Goal: Transaction & Acquisition: Purchase product/service

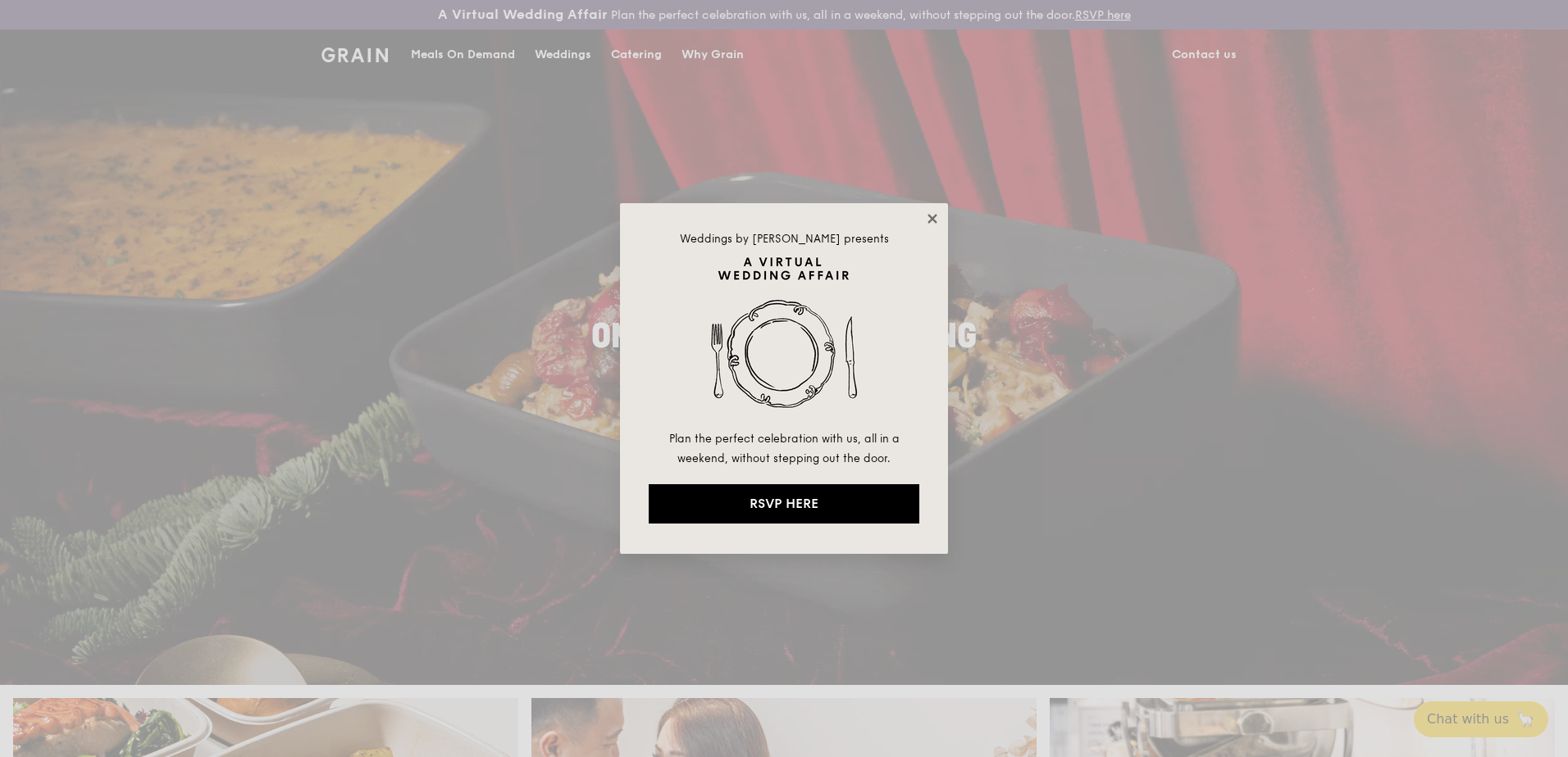
click at [932, 216] on icon at bounding box center [932, 219] width 15 height 15
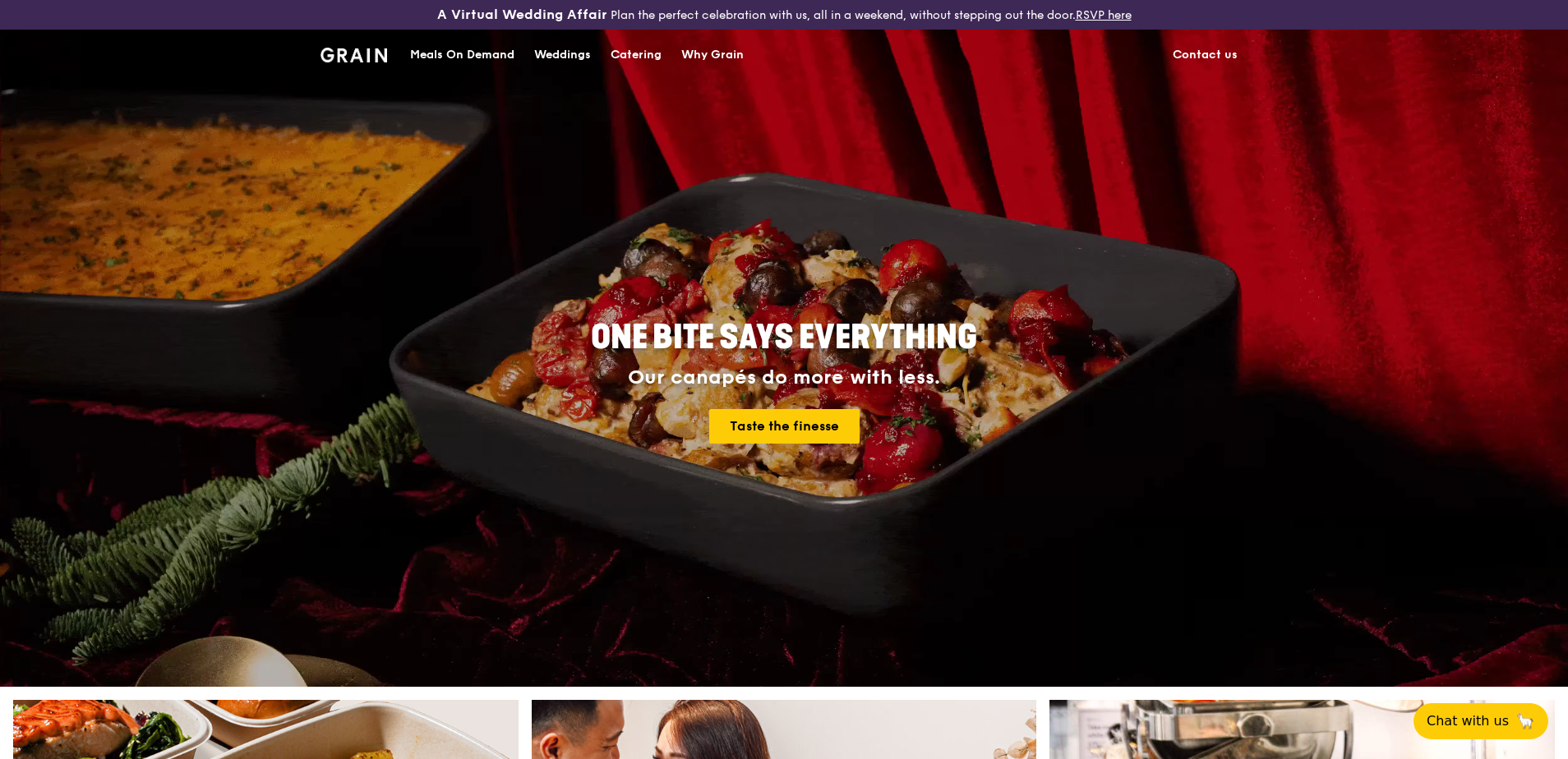
click at [467, 56] on div "Meals On Demand" at bounding box center [462, 55] width 105 height 49
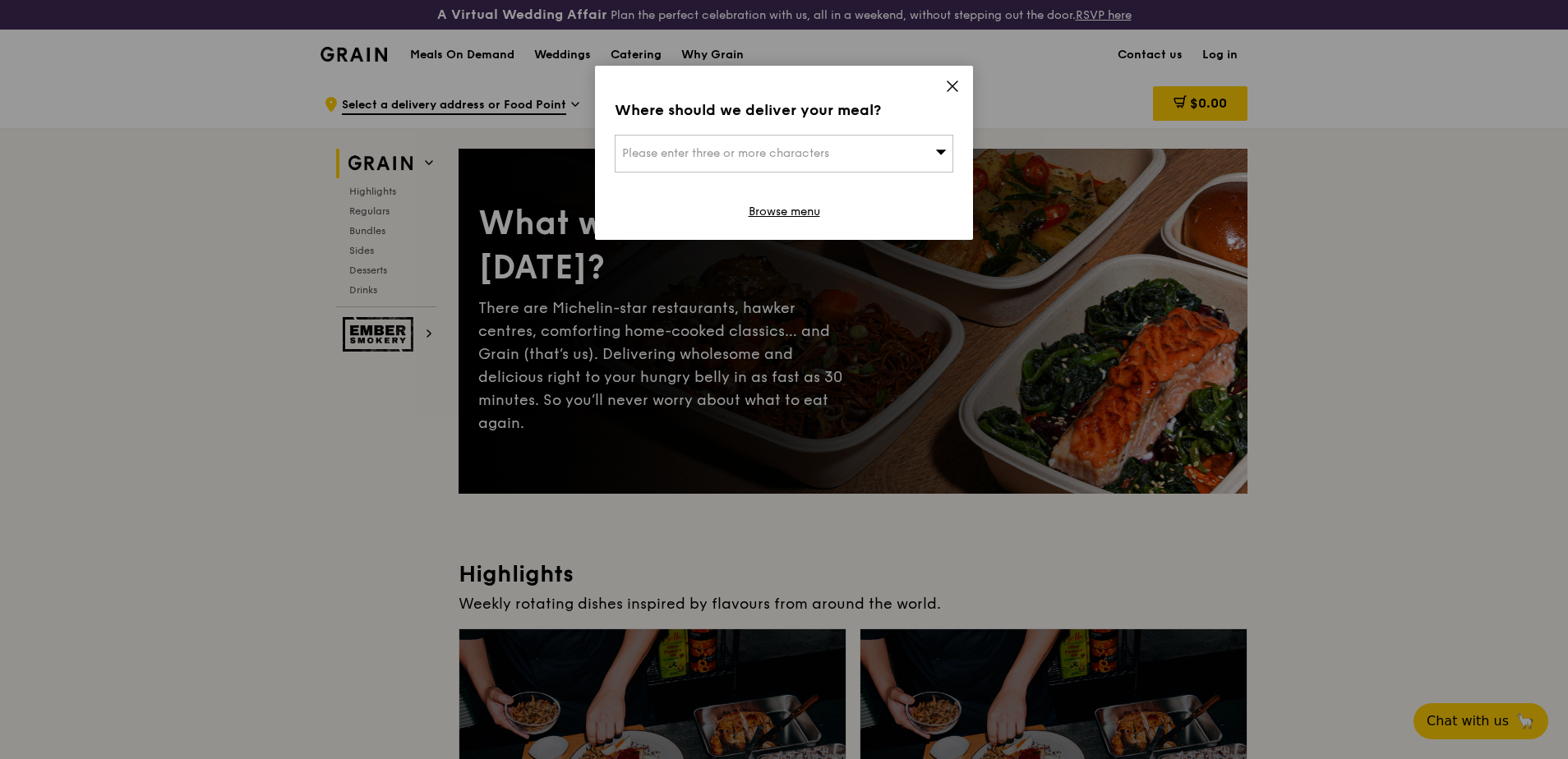
click at [824, 156] on span "Please enter three or more characters" at bounding box center [726, 153] width 207 height 14
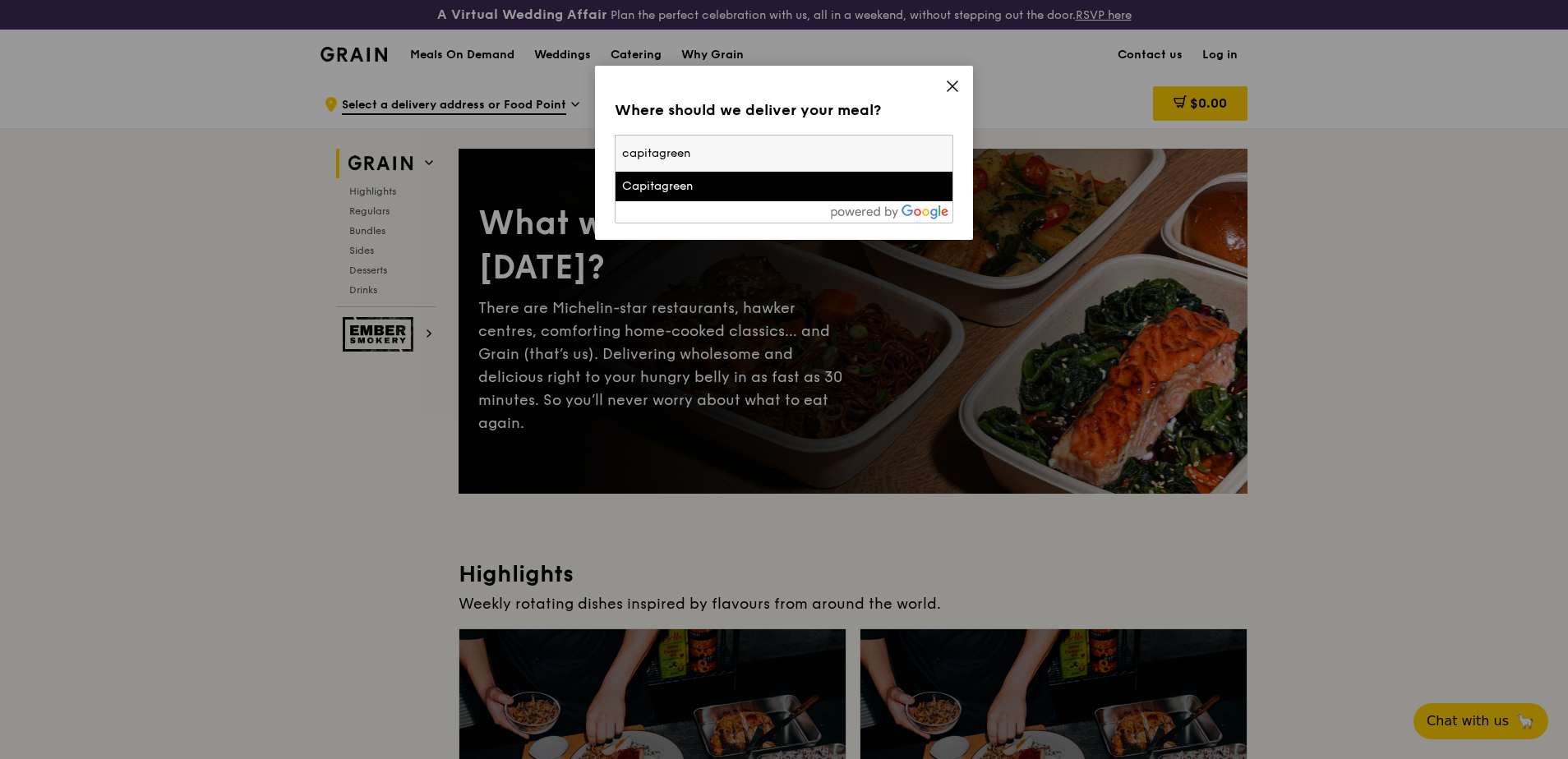
type input "capitagreen"
click at [729, 187] on div "Capitagreen" at bounding box center [744, 187] width 243 height 16
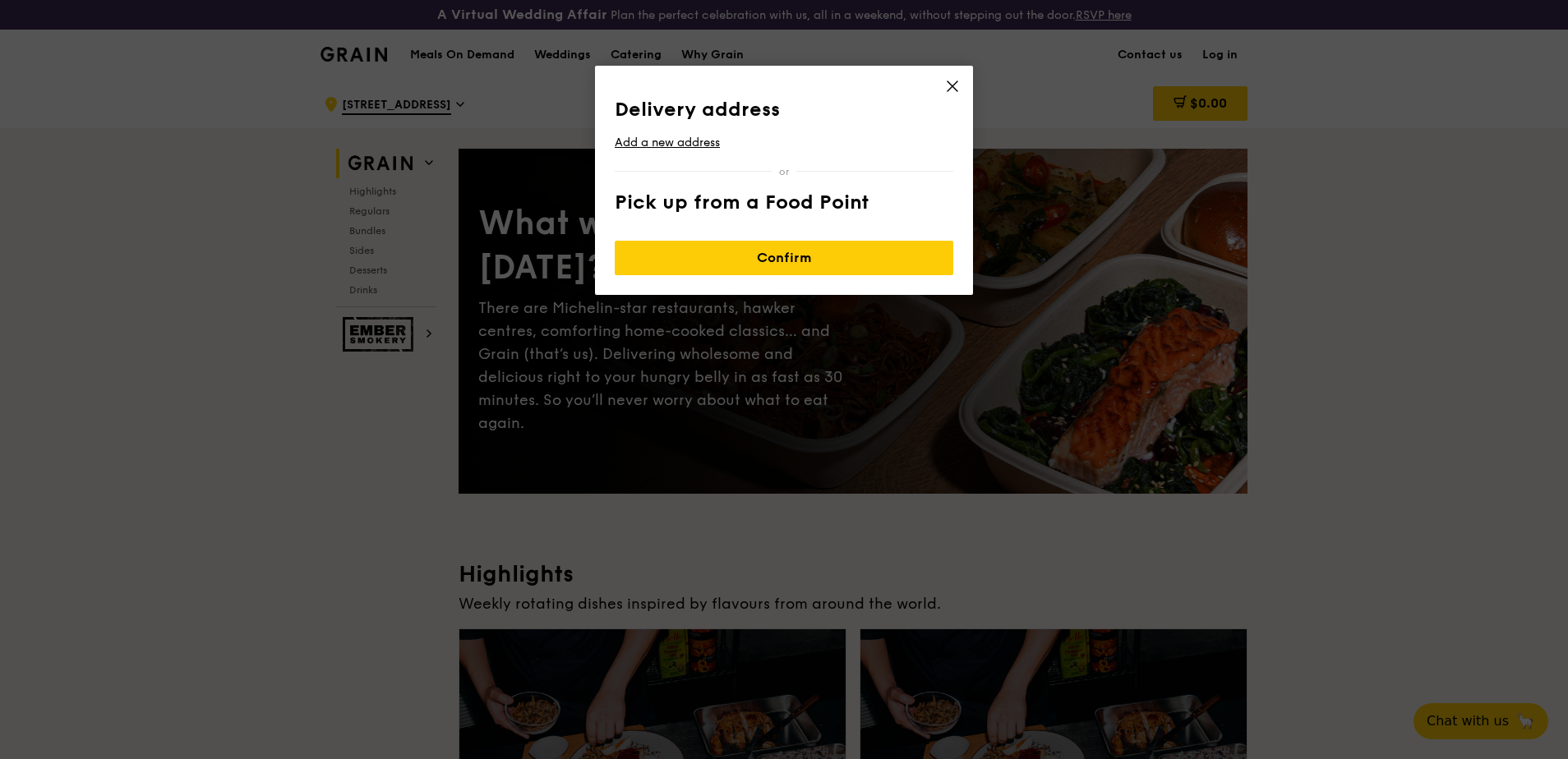
click at [768, 209] on div "Delivery address Add a new address Pick up from a Food Point" at bounding box center [784, 159] width 339 height 123
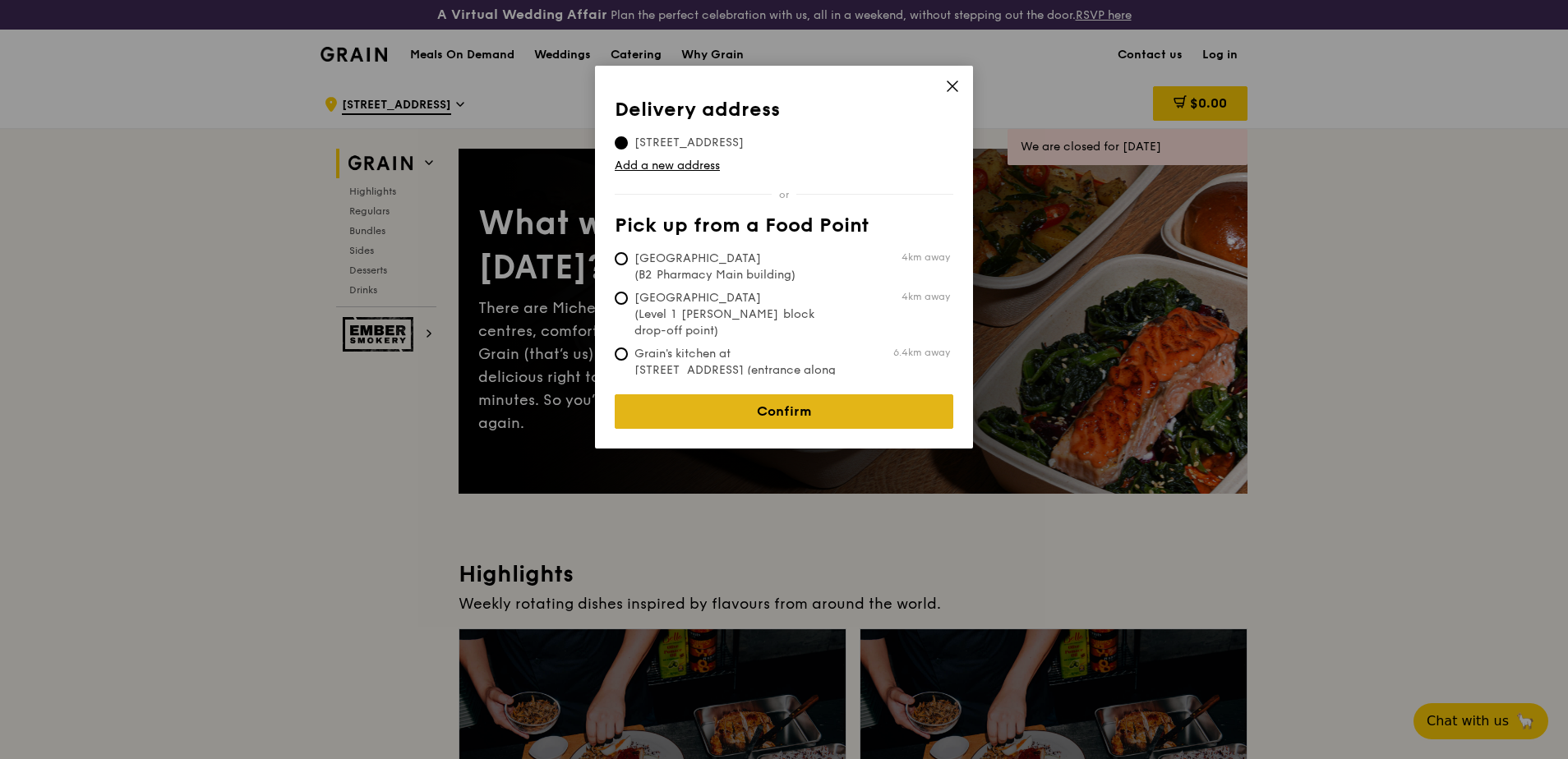
click at [768, 395] on link "Confirm" at bounding box center [784, 411] width 339 height 35
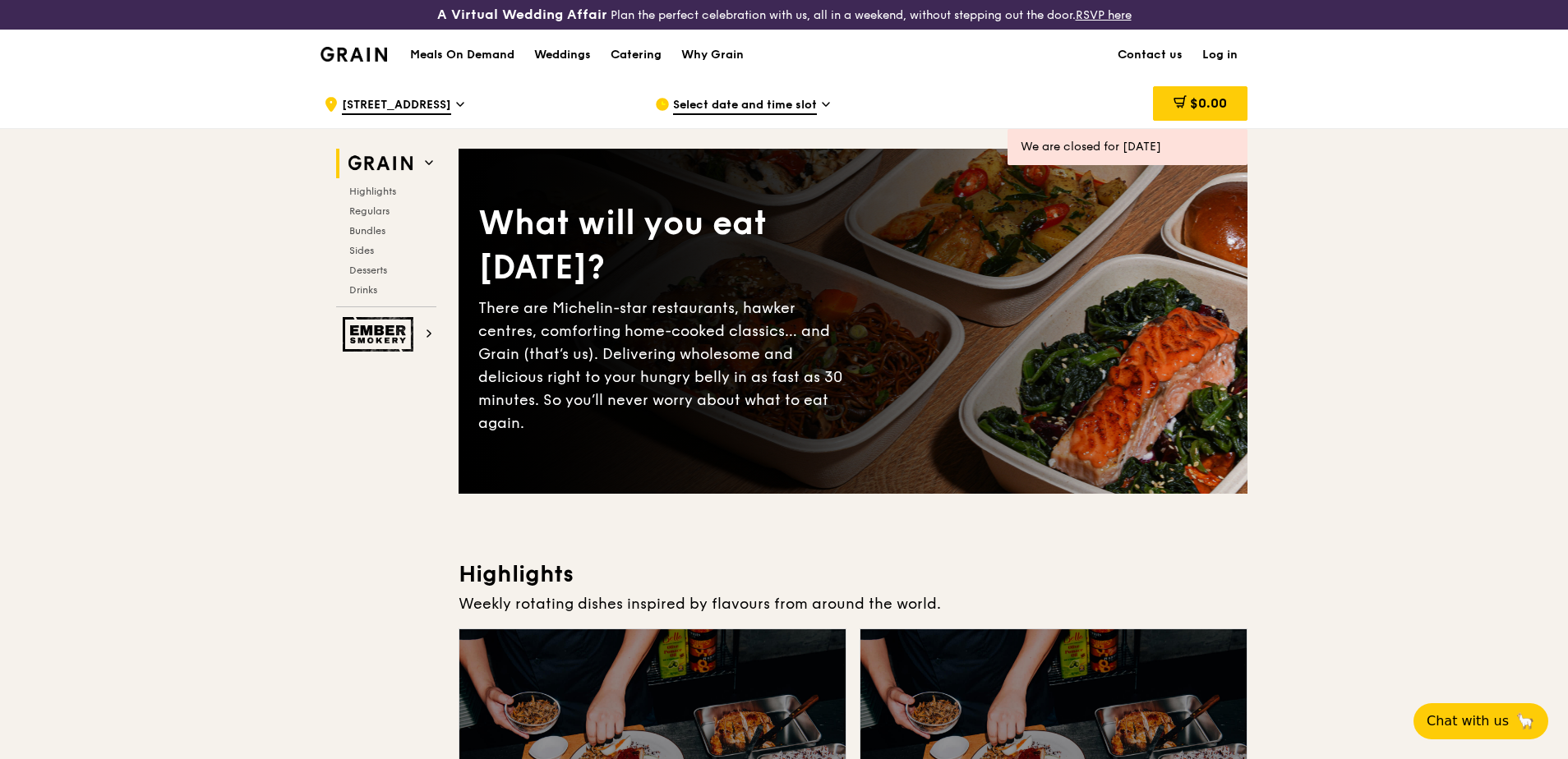
click at [760, 107] on span "Select date and time slot" at bounding box center [745, 106] width 144 height 18
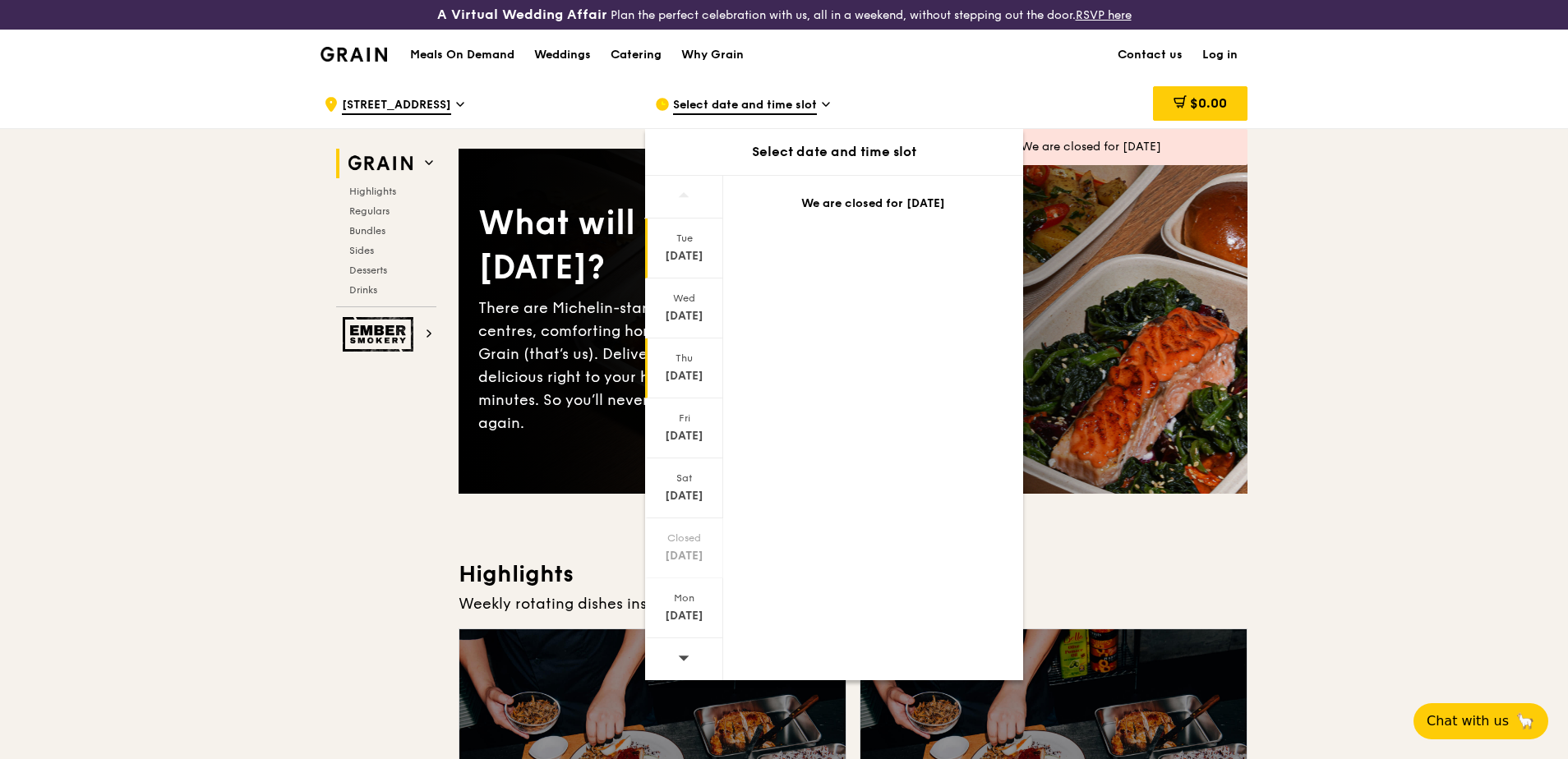
click at [691, 367] on div "[DATE]" at bounding box center [684, 369] width 78 height 60
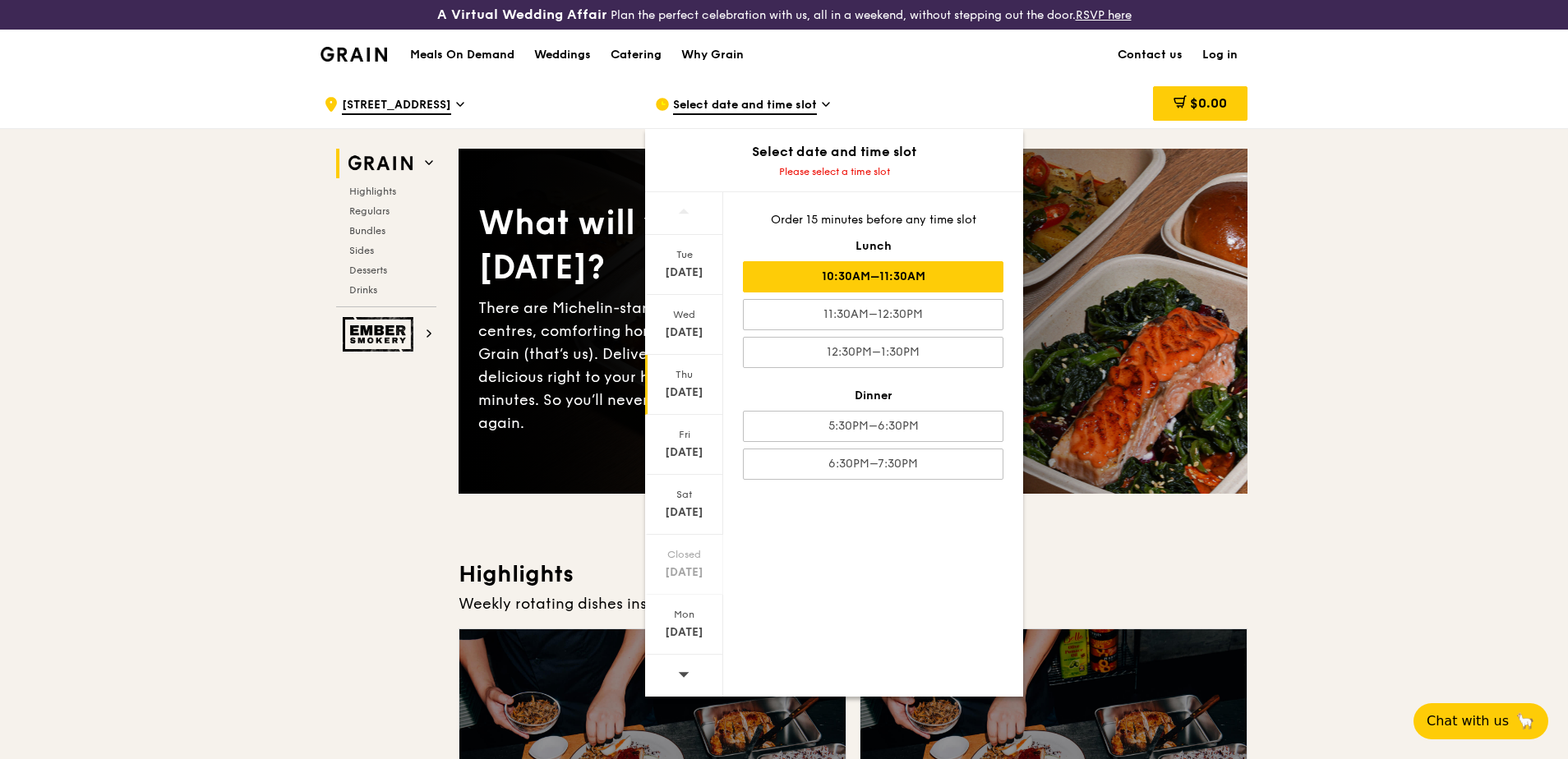
click at [878, 277] on div "10:30AM–11:30AM" at bounding box center [873, 277] width 260 height 31
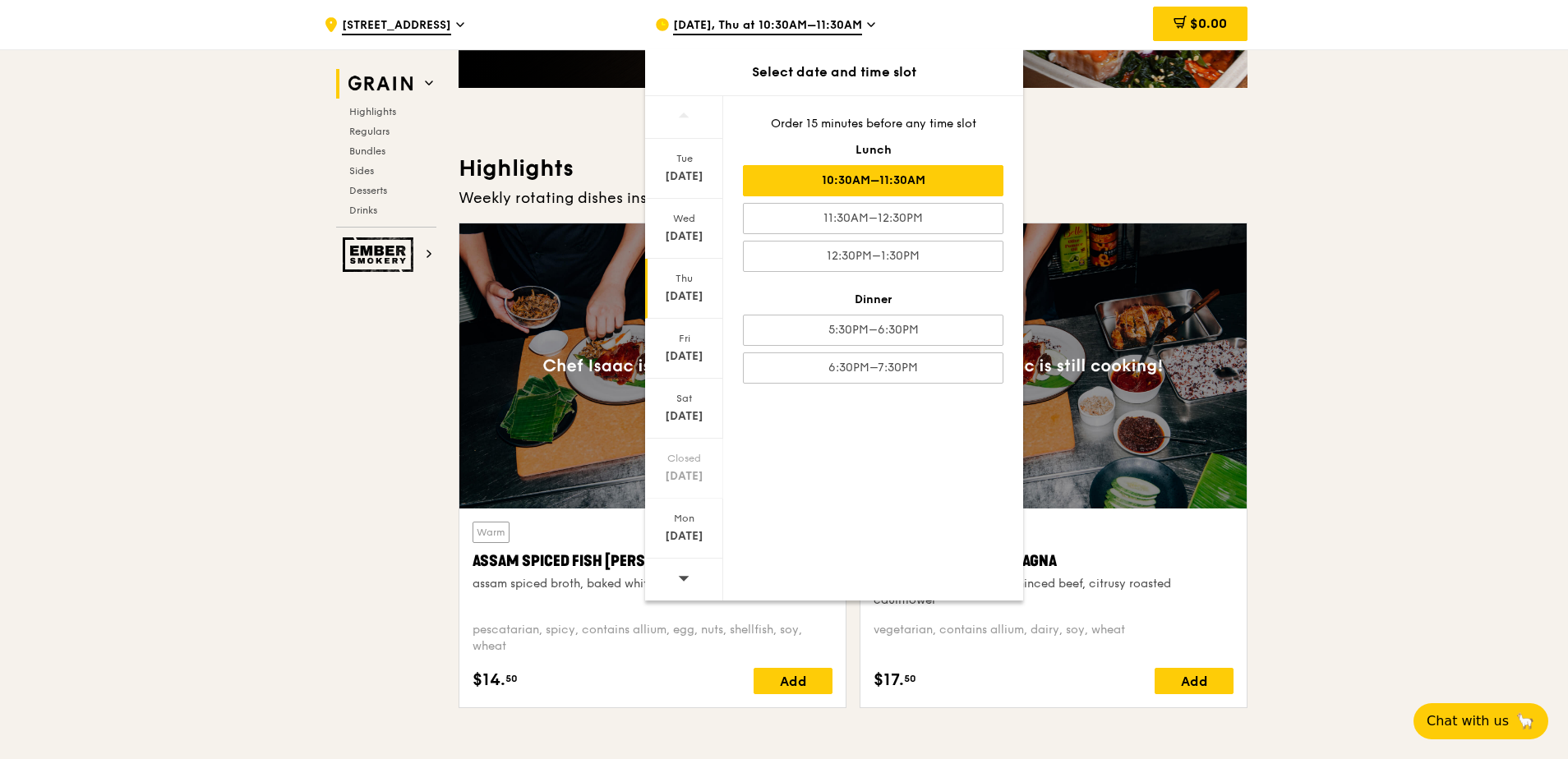
scroll to position [493, 0]
